Goal: Find specific page/section: Find specific page/section

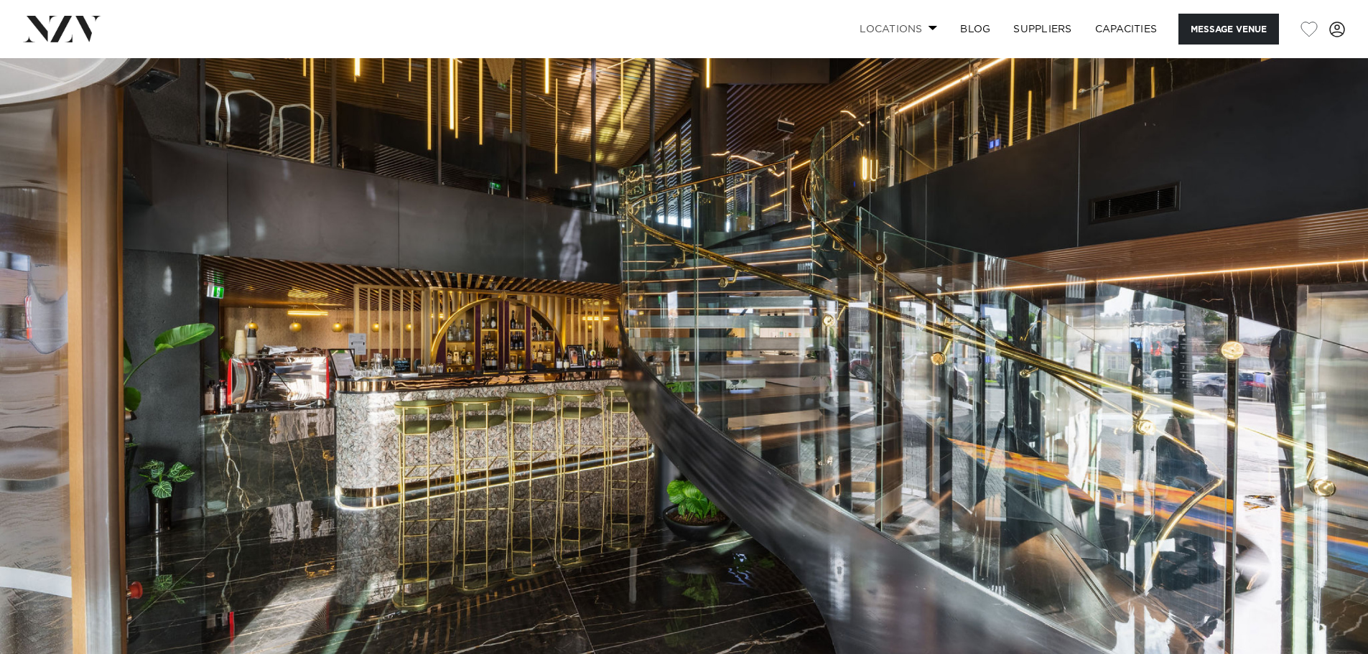
click at [892, 29] on link "Locations" at bounding box center [898, 29] width 101 height 31
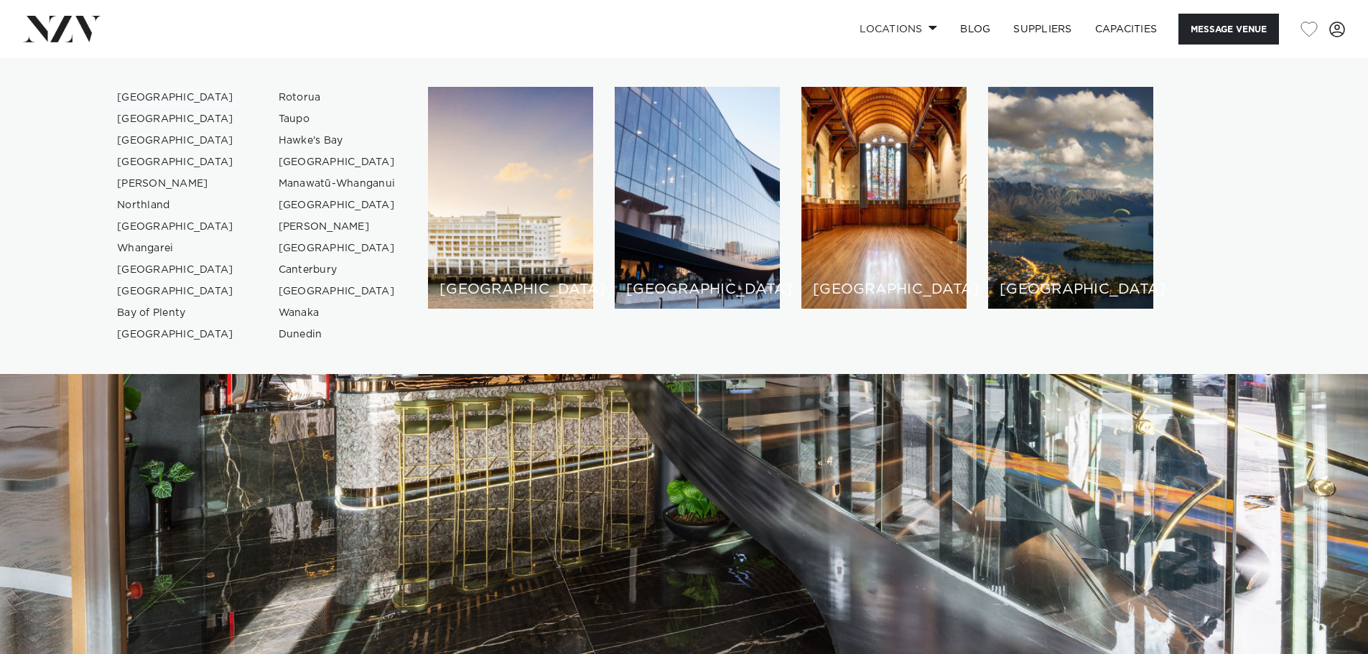
click at [157, 95] on link "[GEOGRAPHIC_DATA]" at bounding box center [176, 98] width 140 height 22
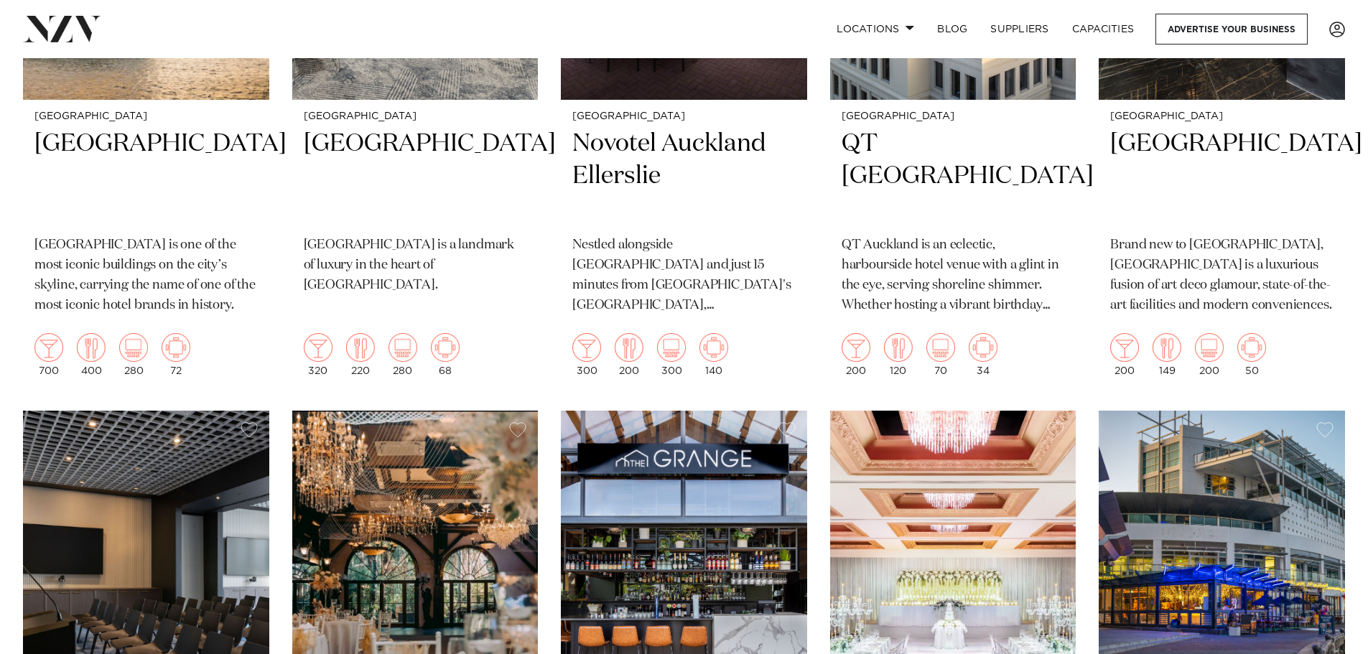
scroll to position [1364, 0]
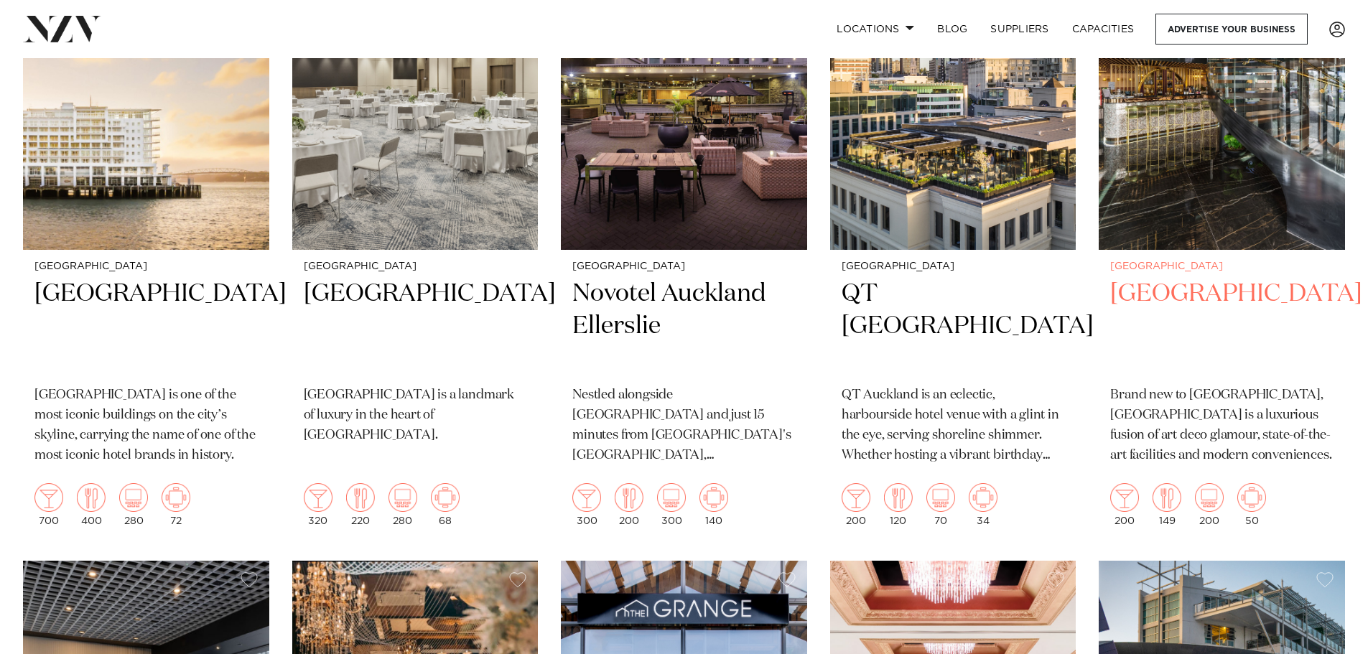
click at [1173, 278] on h2 "[GEOGRAPHIC_DATA]" at bounding box center [1221, 326] width 223 height 97
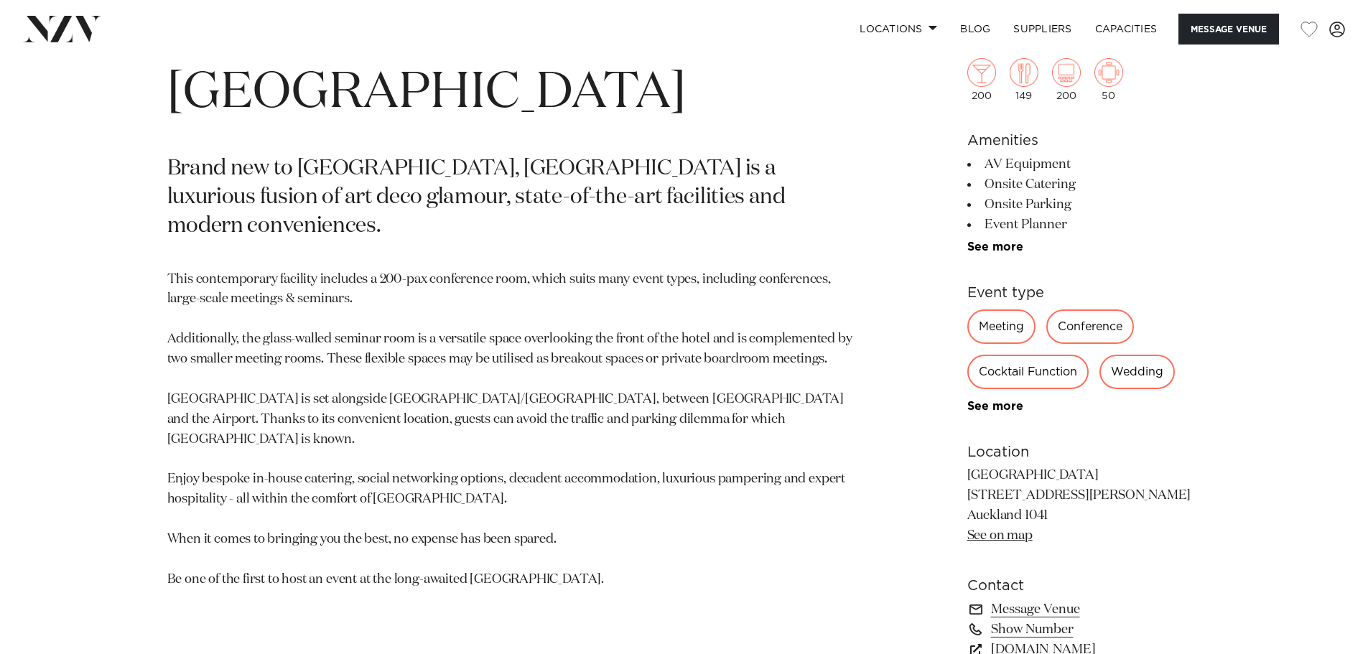
scroll to position [718, 0]
